Goal: Task Accomplishment & Management: Use online tool/utility

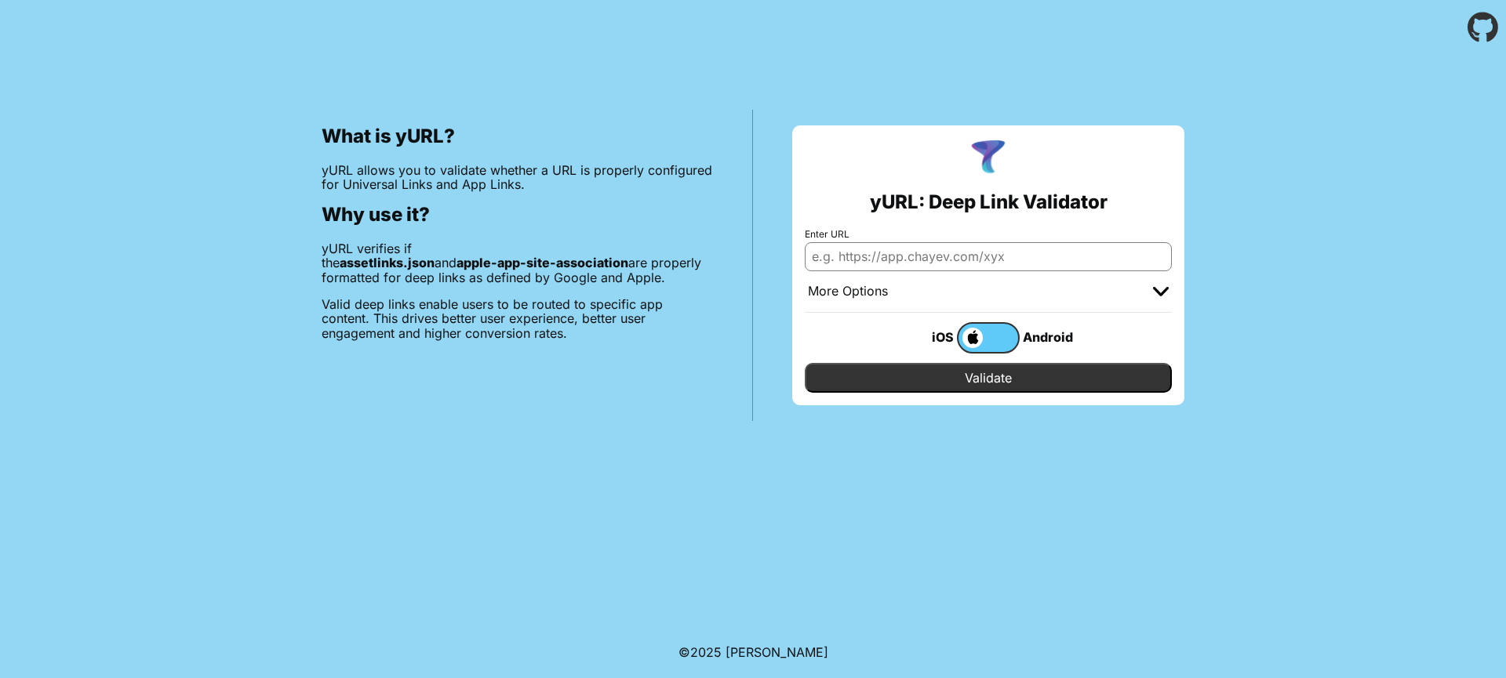
click at [837, 253] on input "Enter URL" at bounding box center [988, 256] width 367 height 28
type input "p"
type input "[DOMAIN_NAME][PERSON_NAME]"
click at [805, 363] on input "Validate" at bounding box center [988, 378] width 367 height 30
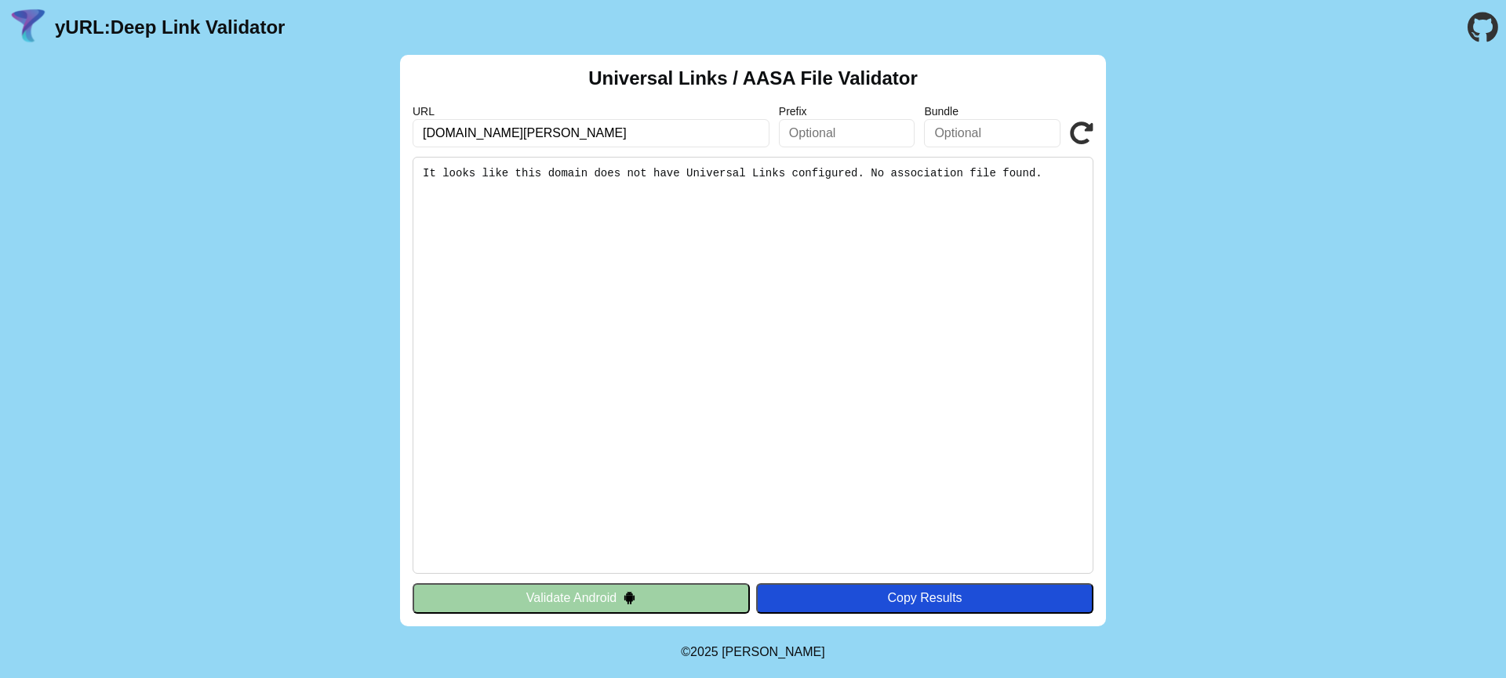
click at [699, 605] on button "Validate Android" at bounding box center [581, 598] width 337 height 30
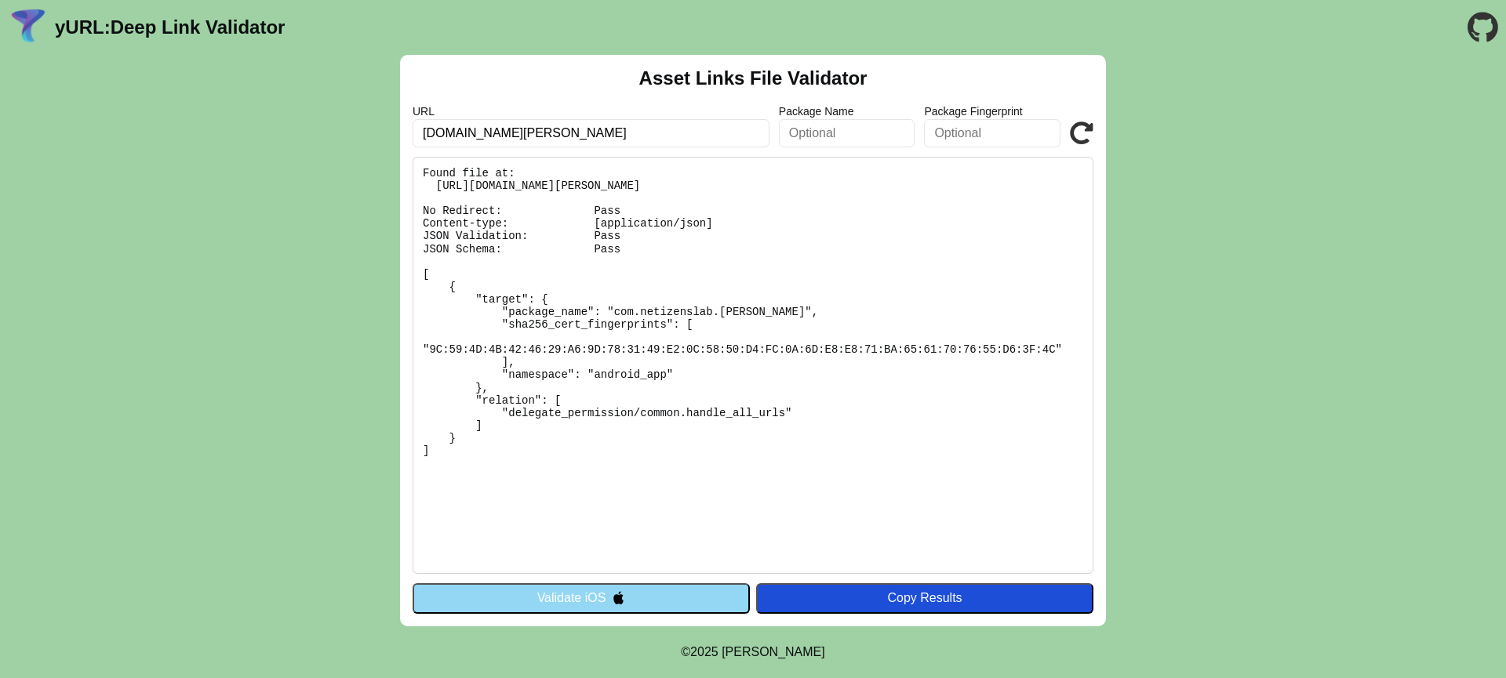
click at [626, 607] on button "Validate iOS" at bounding box center [581, 598] width 337 height 30
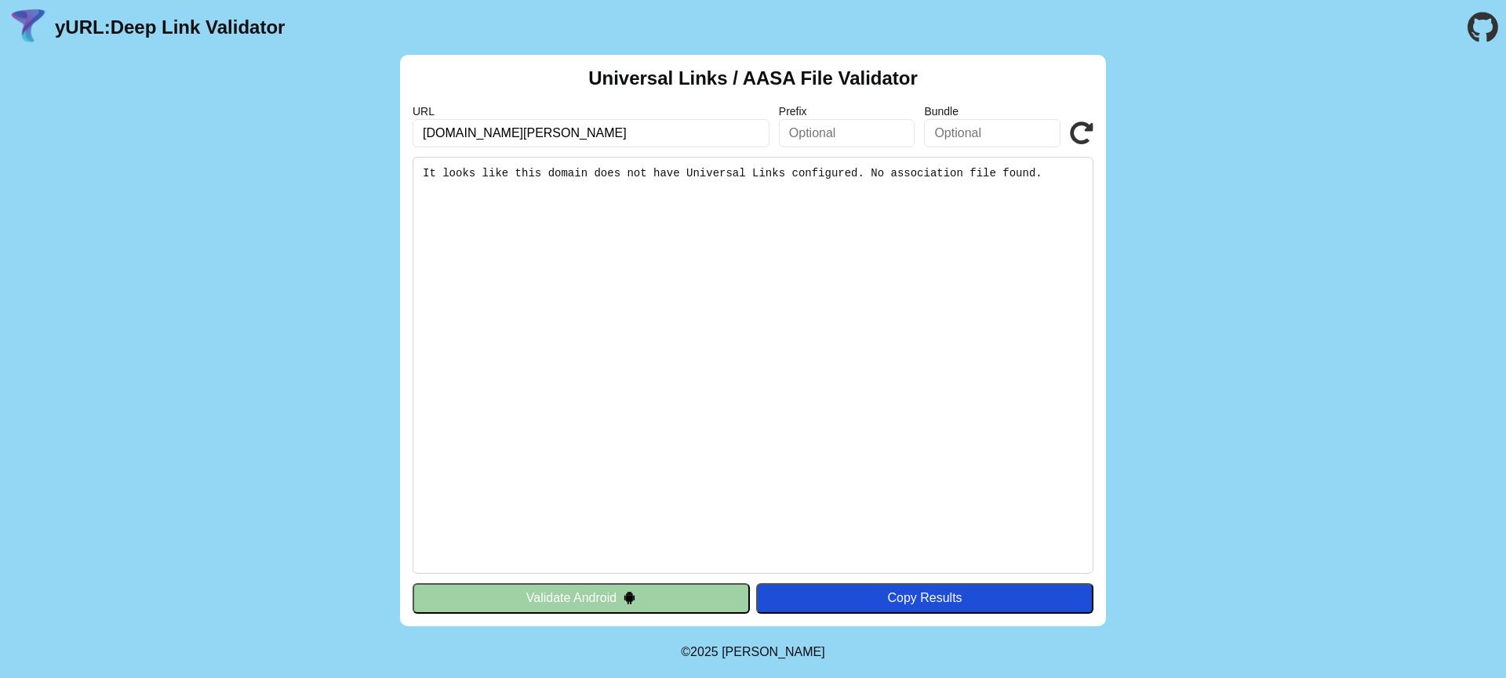
click at [1093, 125] on div "Universal Links / AASA File Validator URL [DOMAIN_NAME][PERSON_NAME] Prefix Bun…" at bounding box center [753, 341] width 706 height 572
click at [1088, 129] on icon at bounding box center [1082, 134] width 24 height 24
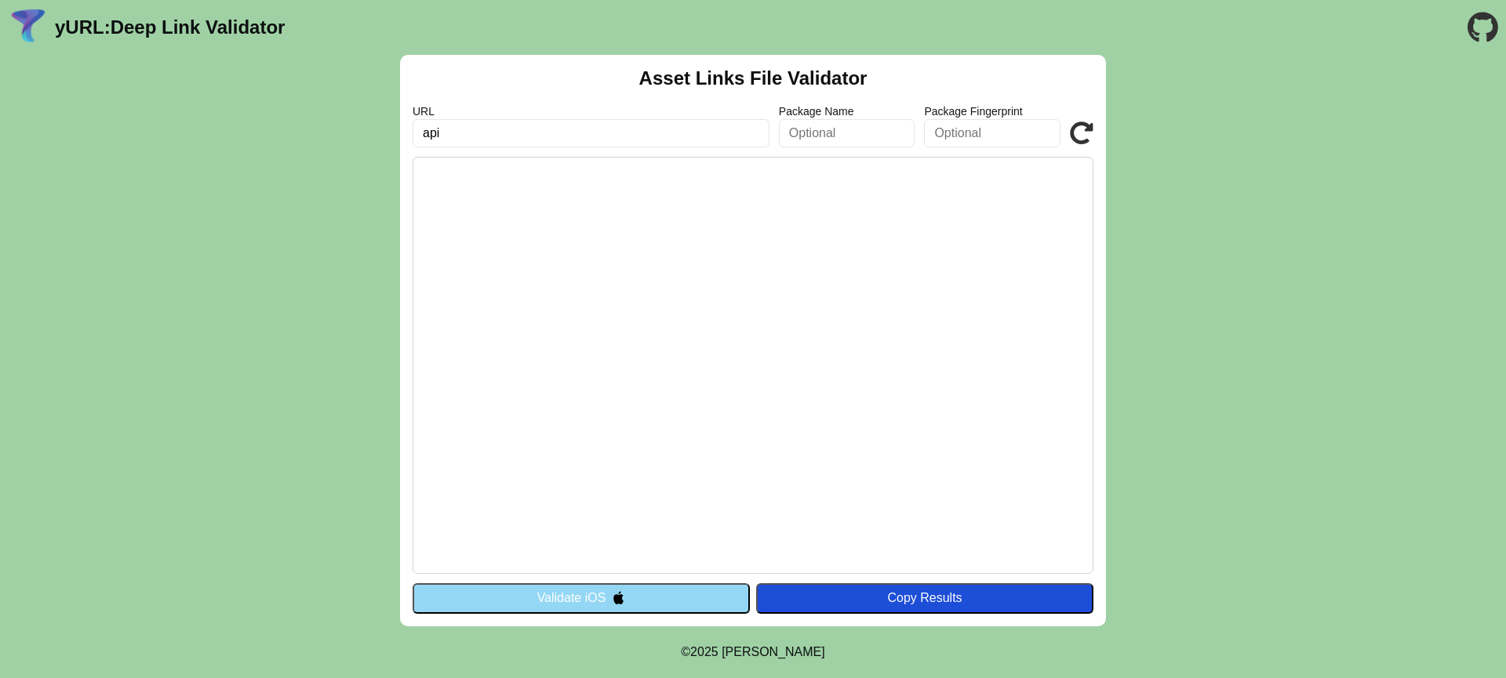
type input "[DOMAIN_NAME][PERSON_NAME]"
click button "Validate" at bounding box center [0, 0] width 0 height 0
click at [623, 607] on button "Validate iOS" at bounding box center [581, 598] width 337 height 30
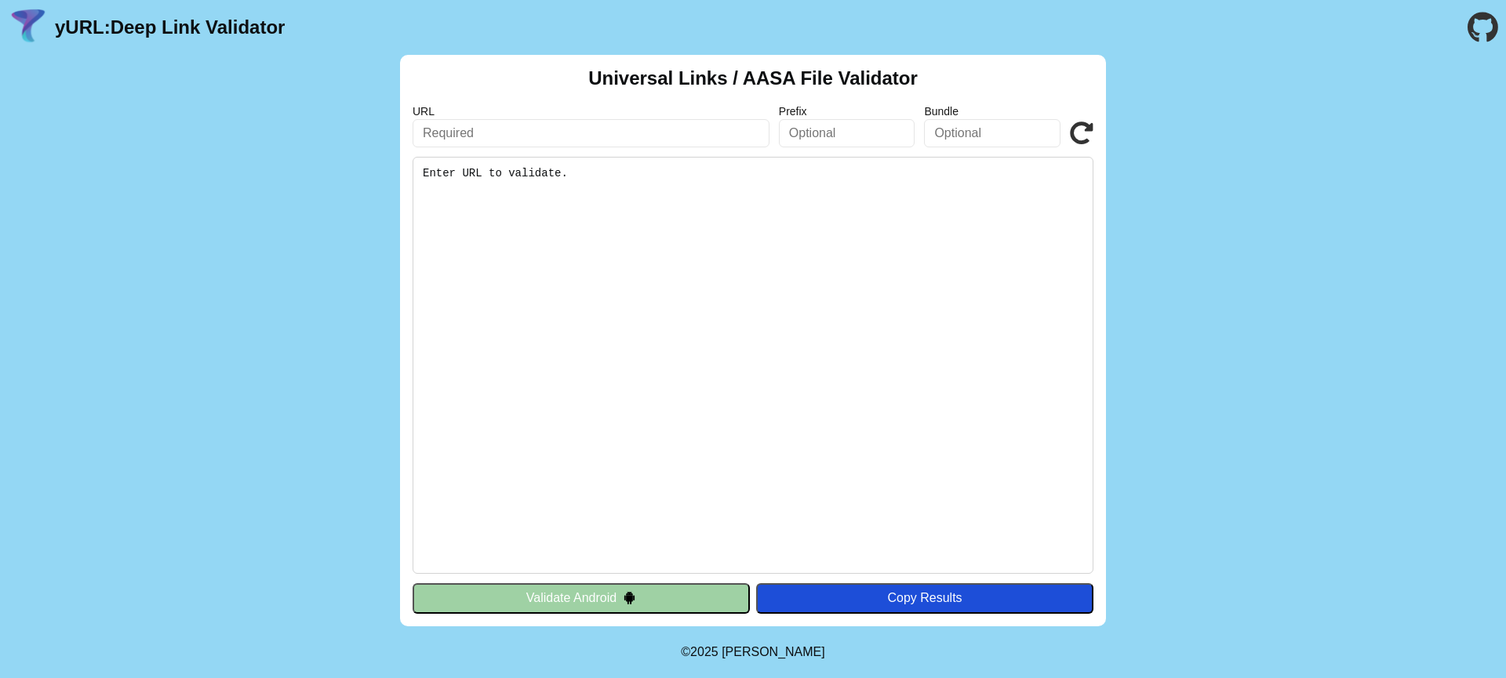
click at [663, 598] on button "Validate Android" at bounding box center [581, 598] width 337 height 30
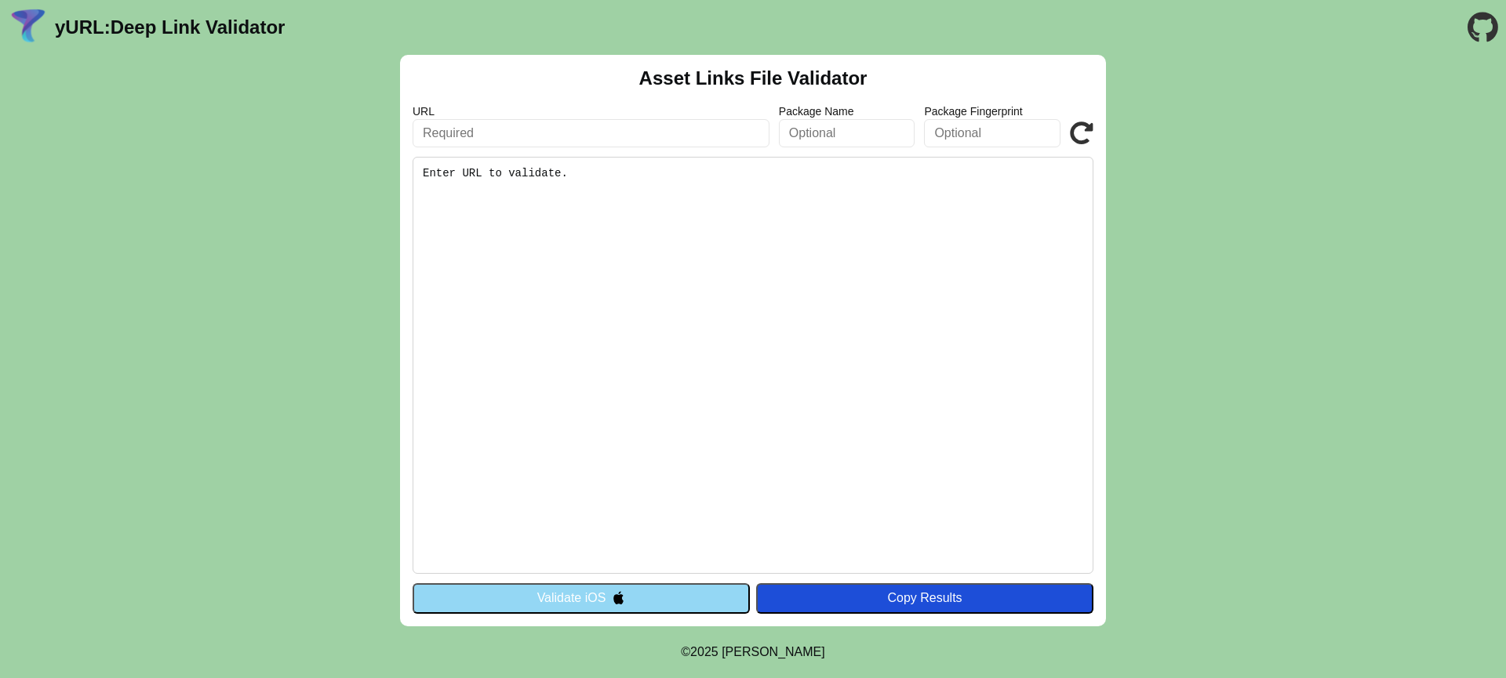
click at [602, 131] on input "text" at bounding box center [591, 133] width 357 height 28
type input "[DOMAIN_NAME][PERSON_NAME]"
click at [1074, 132] on icon at bounding box center [1082, 134] width 24 height 24
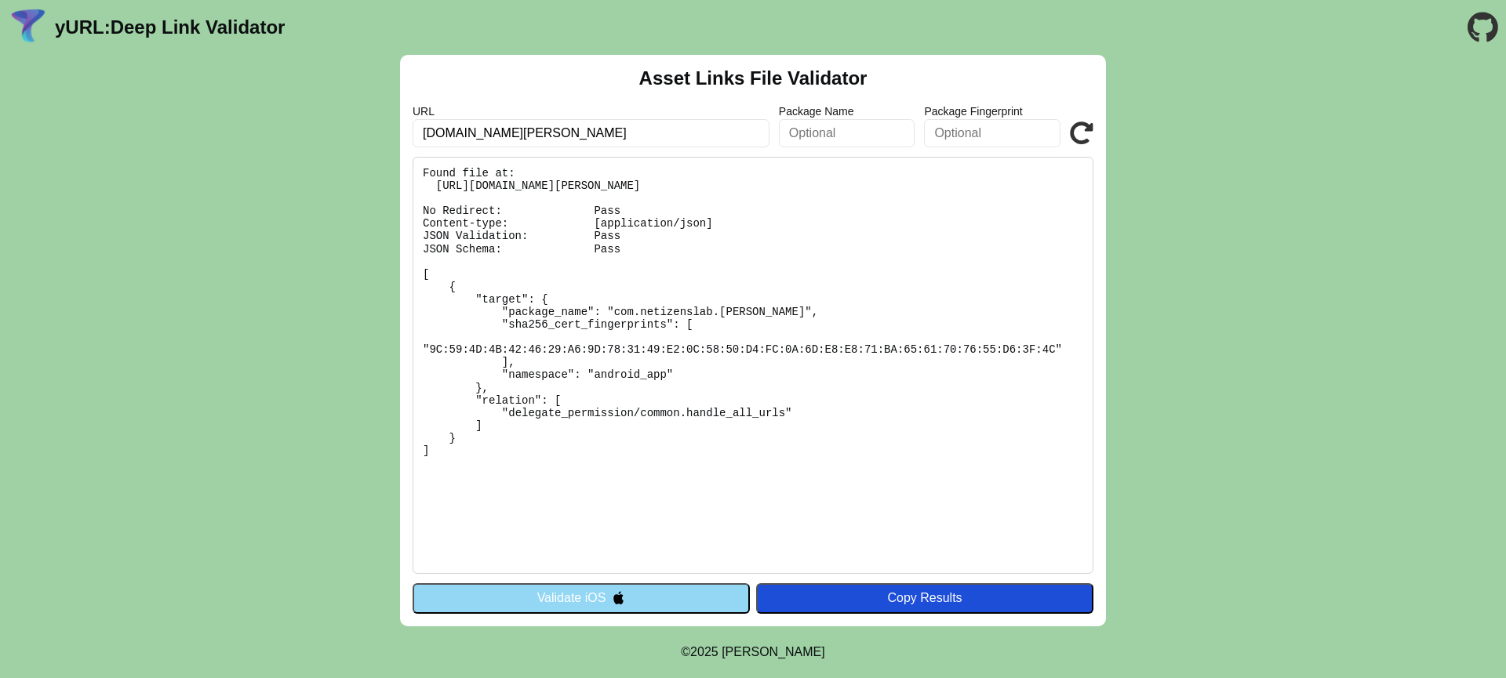
click at [627, 283] on pre "Found file at: https://api.darjee.com/.well-known/assetlinks.json No Redirect: …" at bounding box center [753, 365] width 681 height 417
drag, startPoint x: 435, startPoint y: 182, endPoint x: 827, endPoint y: 184, distance: 391.3
click at [827, 184] on pre "Found file at: https://api.darjee.com/.well-known/assetlinks.json No Redirect: …" at bounding box center [753, 365] width 681 height 417
copy pre "https://api.darjee.com/.well-known/assetlinks.json"
